Goal: Complete application form

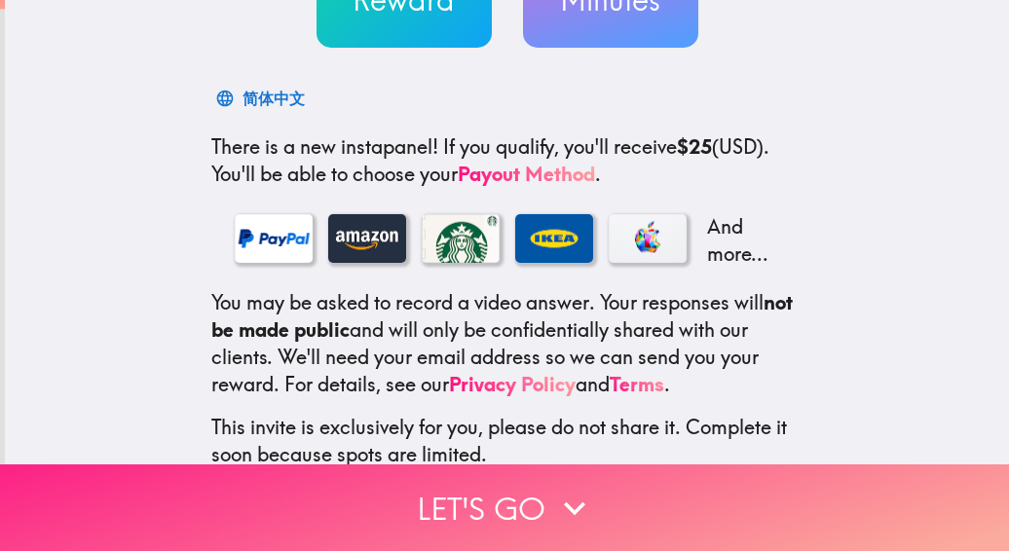
scroll to position [372, 0]
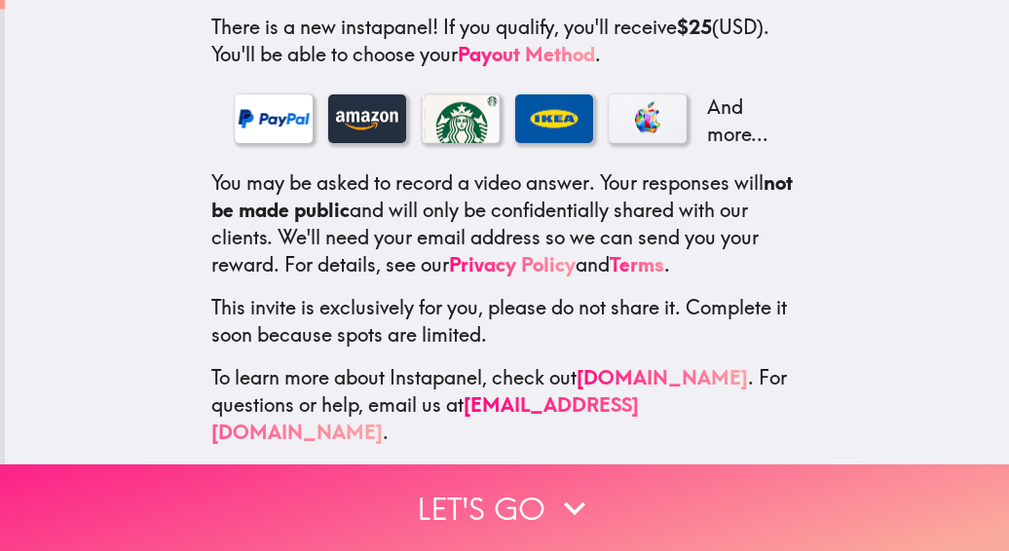
click at [553, 487] on icon "button" at bounding box center [574, 508] width 43 height 43
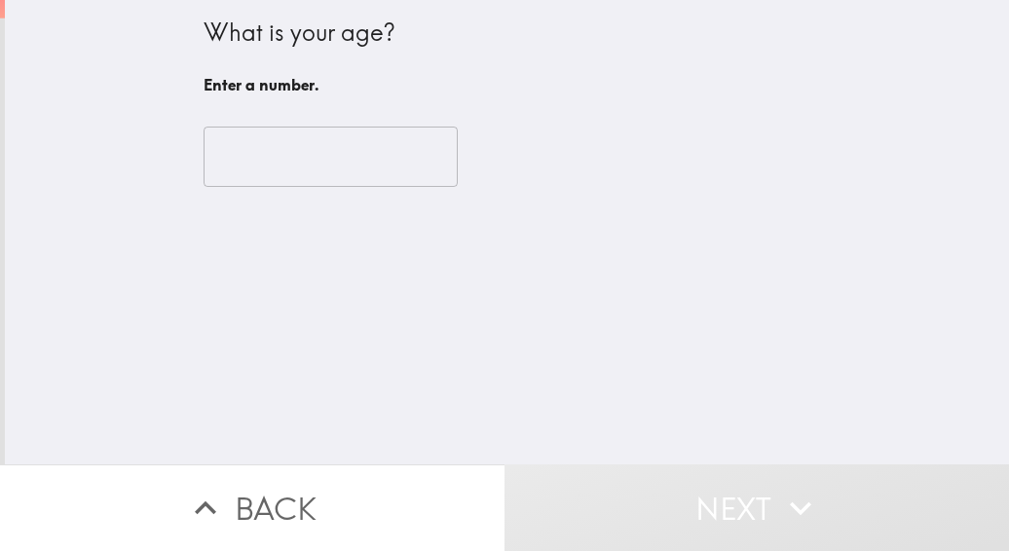
click at [376, 160] on input "number" at bounding box center [331, 157] width 254 height 60
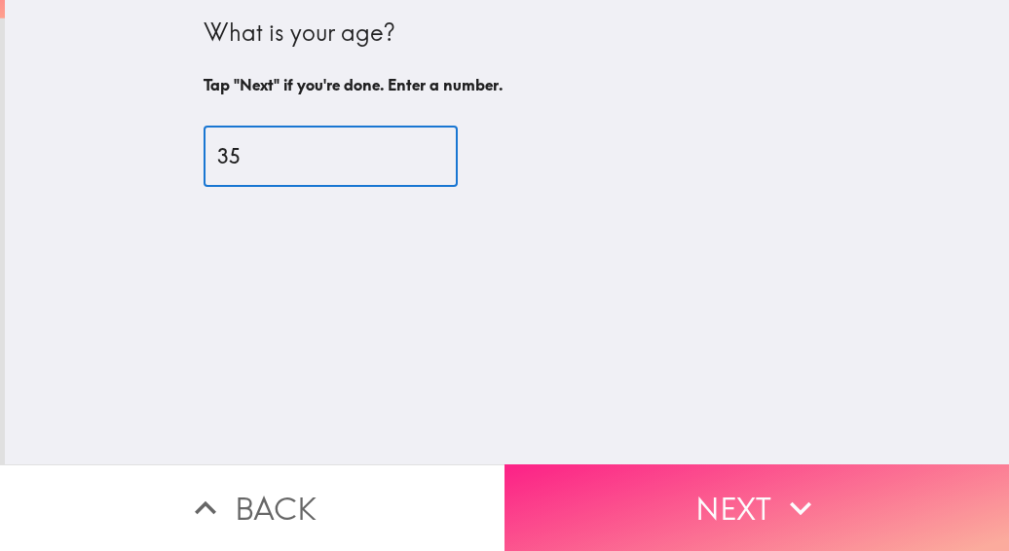
type input "35"
click at [708, 499] on button "Next" at bounding box center [757, 508] width 505 height 87
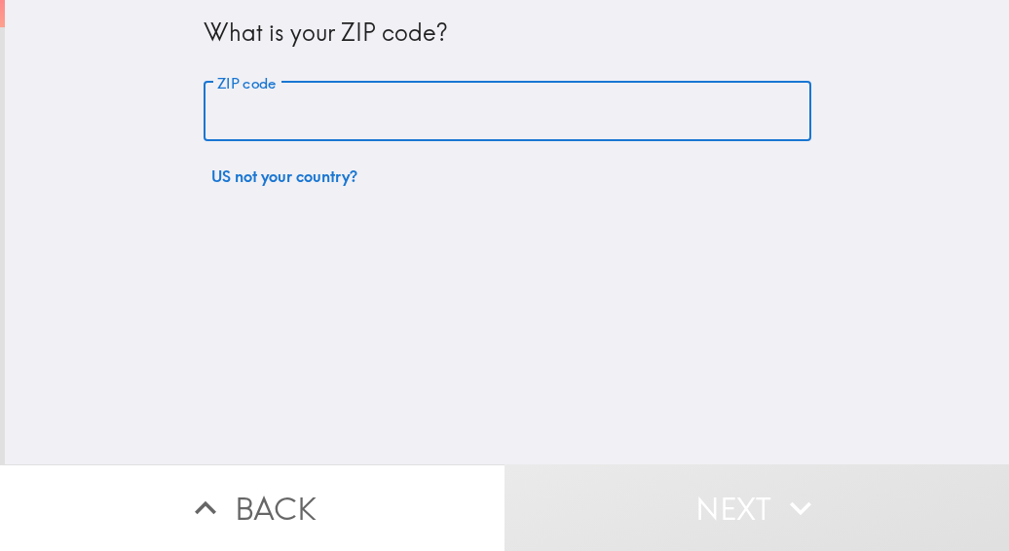
click at [415, 110] on input "ZIP code" at bounding box center [508, 112] width 608 height 60
paste input "94122"
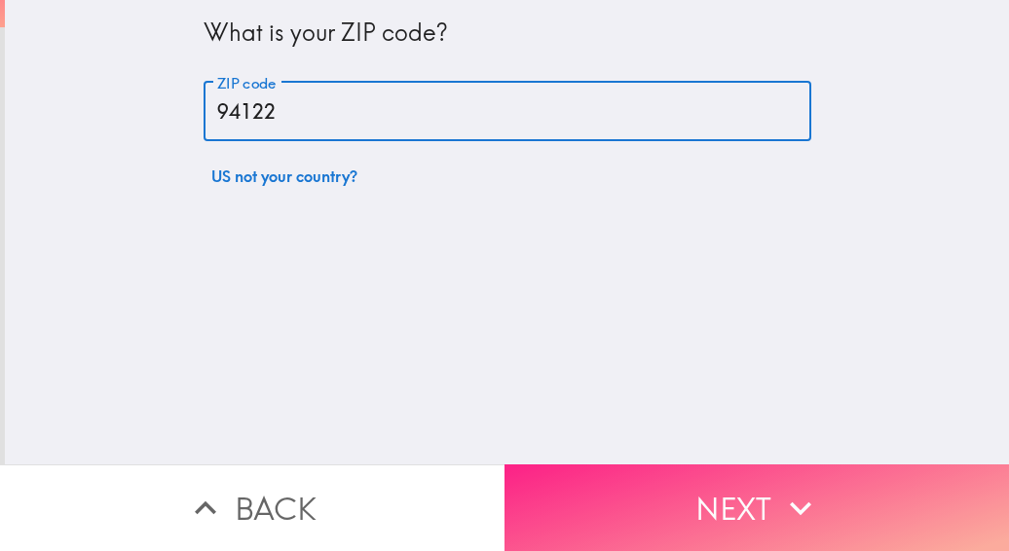
type input "94122"
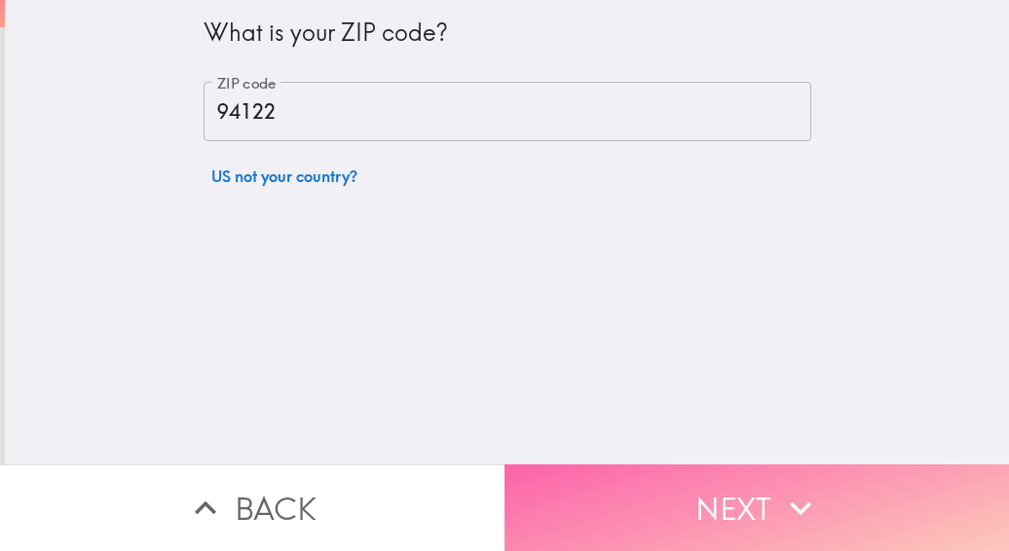
click at [729, 499] on button "Next" at bounding box center [757, 508] width 505 height 87
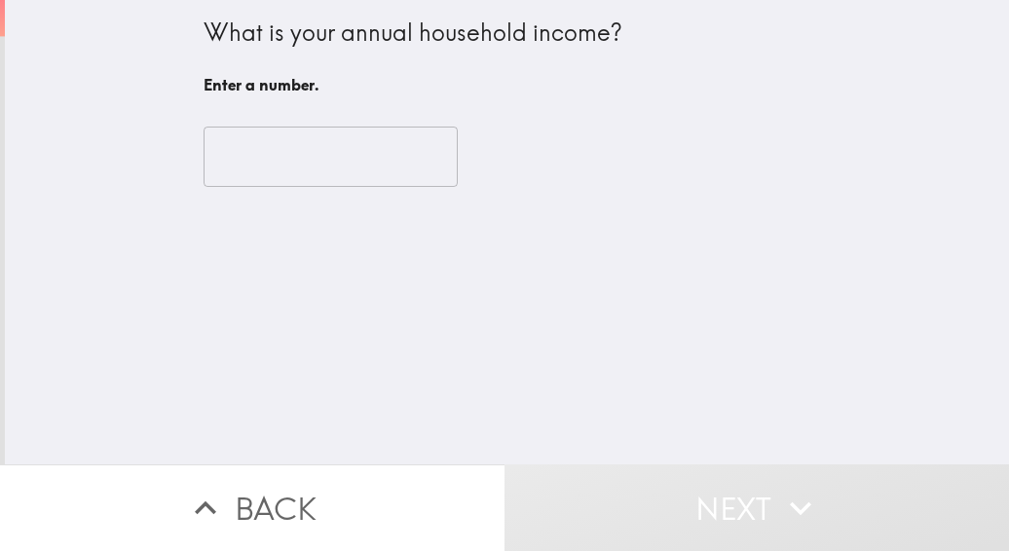
click at [257, 169] on input "number" at bounding box center [331, 157] width 254 height 60
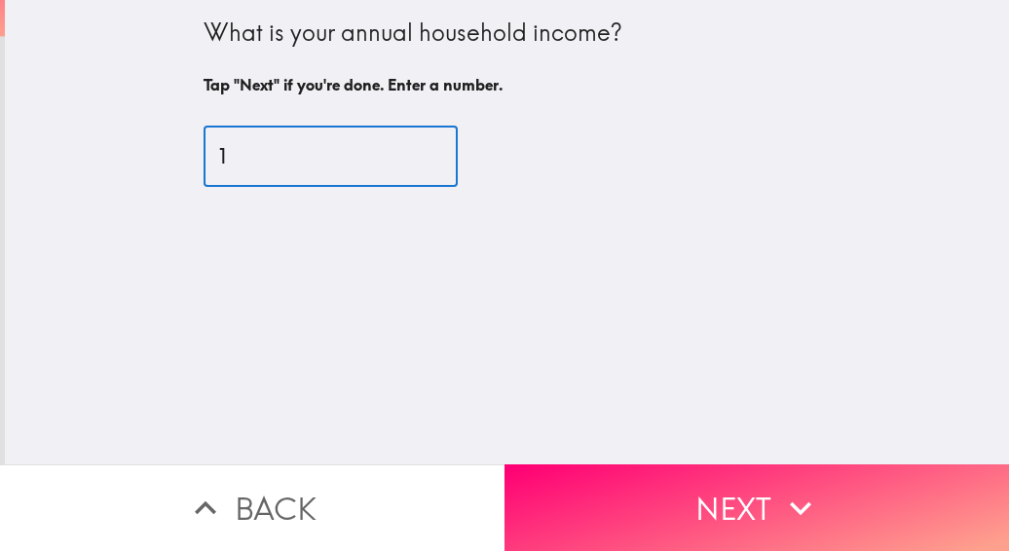
click at [402, 153] on input "1" at bounding box center [331, 157] width 254 height 60
click at [404, 168] on input "1" at bounding box center [331, 157] width 254 height 60
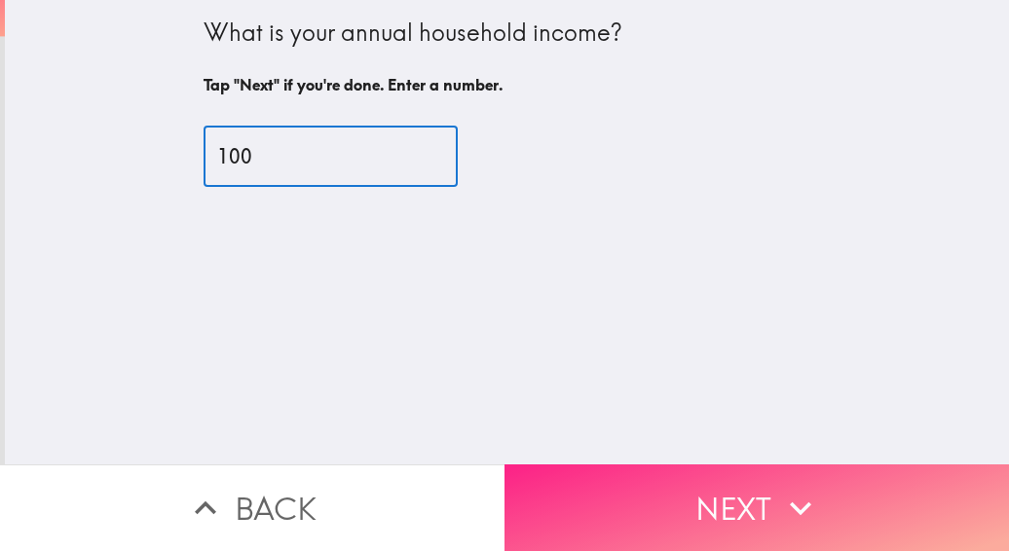
type input "100"
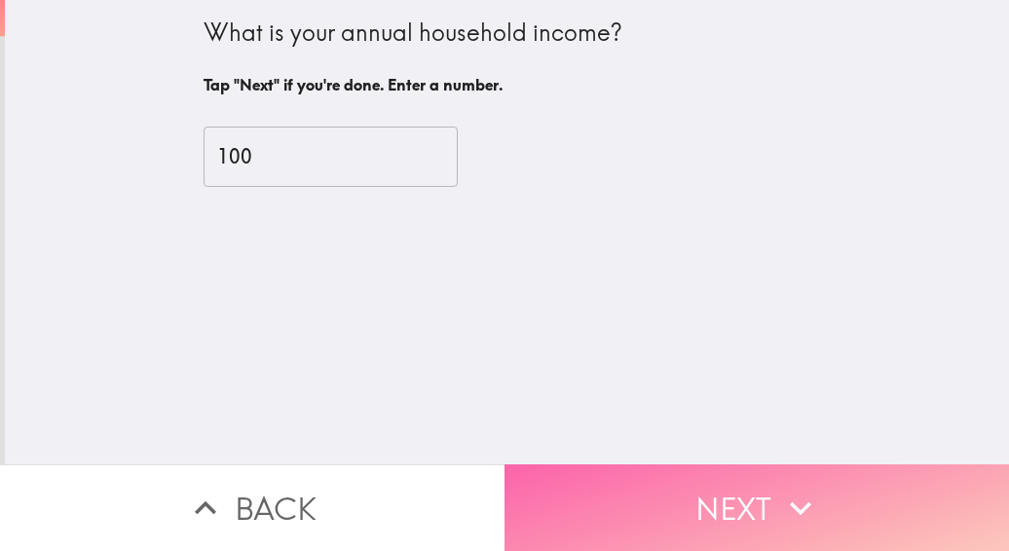
click at [624, 476] on button "Next" at bounding box center [757, 508] width 505 height 87
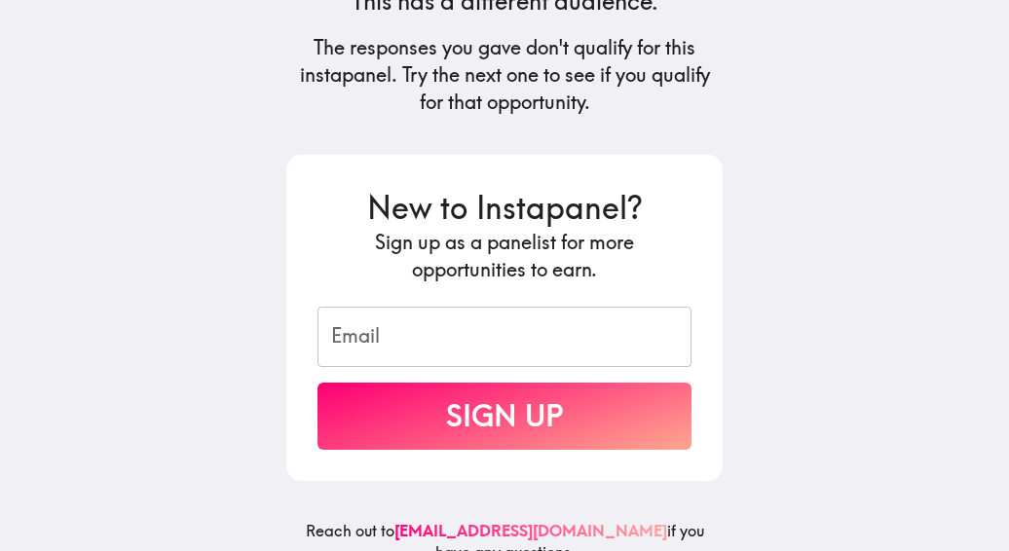
scroll to position [310, 0]
